Goal: Use online tool/utility

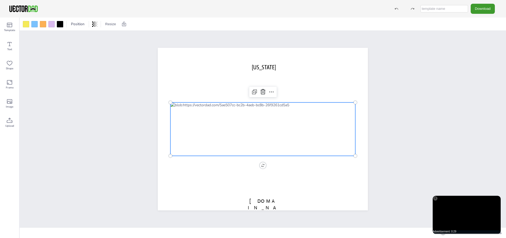
click at [262, 121] on div at bounding box center [262, 128] width 185 height 53
click at [259, 120] on div at bounding box center [262, 128] width 185 height 53
click at [338, 130] on div at bounding box center [262, 128] width 185 height 53
click at [329, 122] on div at bounding box center [262, 128] width 185 height 53
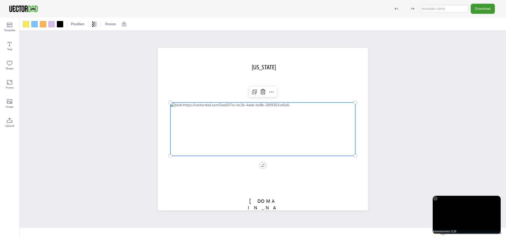
click at [324, 125] on div at bounding box center [262, 128] width 185 height 53
click at [63, 25] on div at bounding box center [60, 24] width 6 height 6
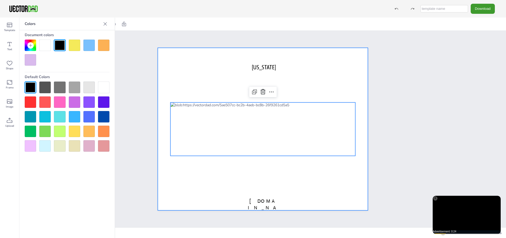
click at [158, 87] on div at bounding box center [263, 129] width 210 height 162
click at [229, 108] on div at bounding box center [262, 128] width 185 height 53
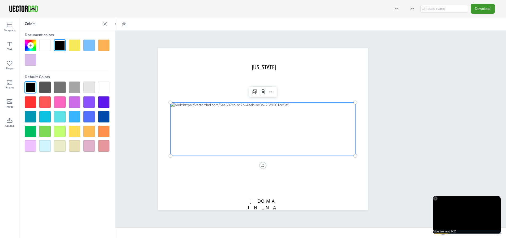
click at [229, 108] on div at bounding box center [262, 128] width 185 height 53
click at [228, 109] on div at bounding box center [262, 128] width 185 height 53
drag, startPoint x: 237, startPoint y: 124, endPoint x: 241, endPoint y: 124, distance: 3.2
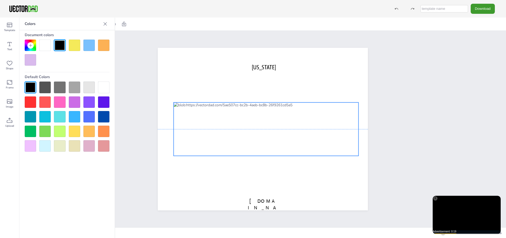
click at [241, 124] on div at bounding box center [266, 128] width 185 height 53
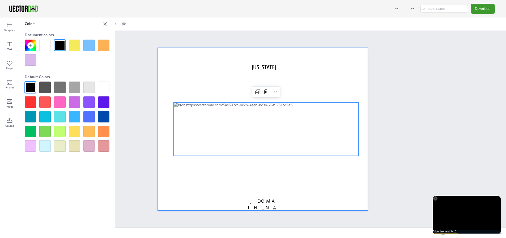
click at [201, 95] on div at bounding box center [263, 129] width 210 height 162
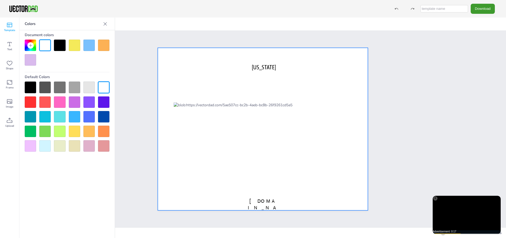
click at [7, 24] on icon at bounding box center [9, 25] width 6 height 6
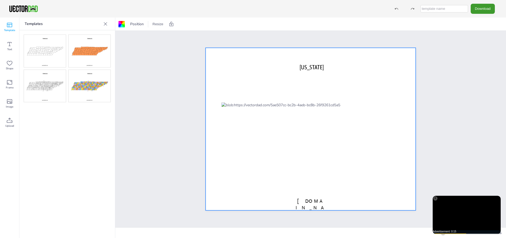
click at [57, 87] on img at bounding box center [45, 86] width 42 height 32
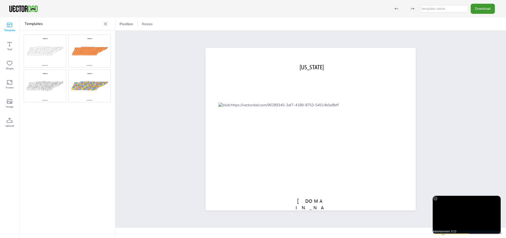
click at [81, 87] on img at bounding box center [89, 86] width 42 height 32
click at [53, 53] on img at bounding box center [45, 51] width 42 height 32
click at [87, 85] on img at bounding box center [89, 86] width 42 height 32
click at [84, 55] on img at bounding box center [89, 51] width 42 height 32
click at [56, 84] on img at bounding box center [45, 86] width 42 height 32
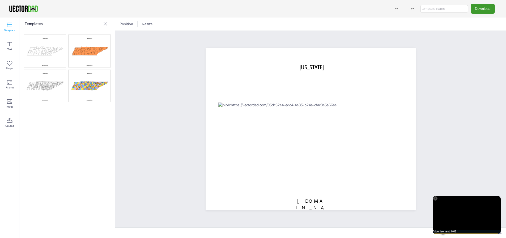
click at [105, 27] on div at bounding box center [105, 24] width 8 height 8
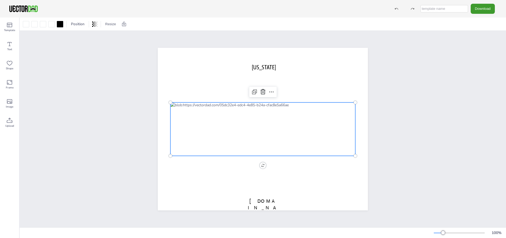
click at [288, 138] on div at bounding box center [262, 128] width 185 height 53
click at [29, 25] on div at bounding box center [26, 24] width 6 height 6
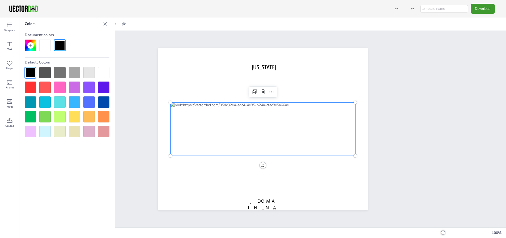
click at [60, 87] on div at bounding box center [59, 86] width 11 height 11
click at [271, 92] on icon at bounding box center [271, 92] width 6 height 6
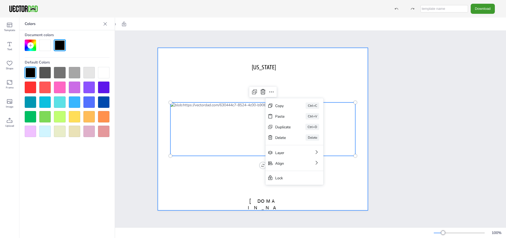
click at [309, 88] on div at bounding box center [263, 129] width 210 height 162
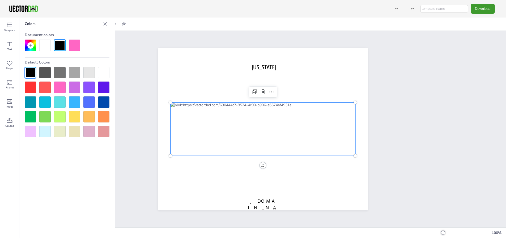
click at [285, 133] on div at bounding box center [262, 128] width 185 height 53
click at [274, 132] on div at bounding box center [262, 128] width 185 height 53
click at [504, 83] on div "[US_STATE] [DOMAIN_NAME]" at bounding box center [263, 129] width 486 height 196
